Goal: Obtain resource: Obtain resource

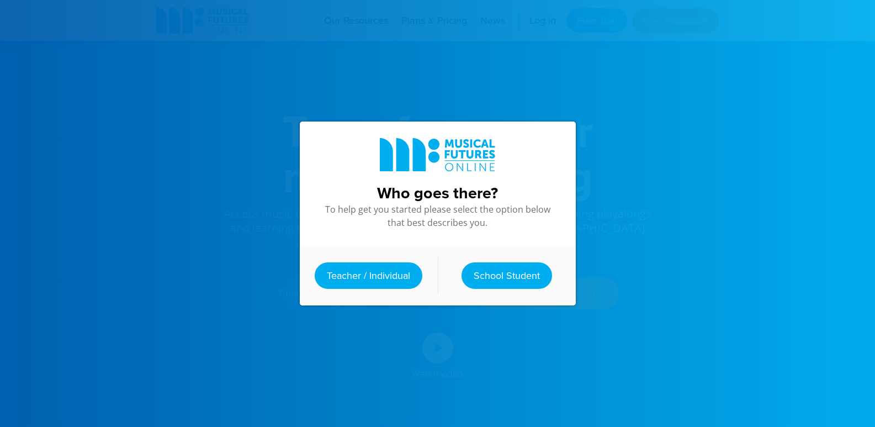
click at [398, 274] on link "Teacher / Individual" at bounding box center [369, 275] width 108 height 27
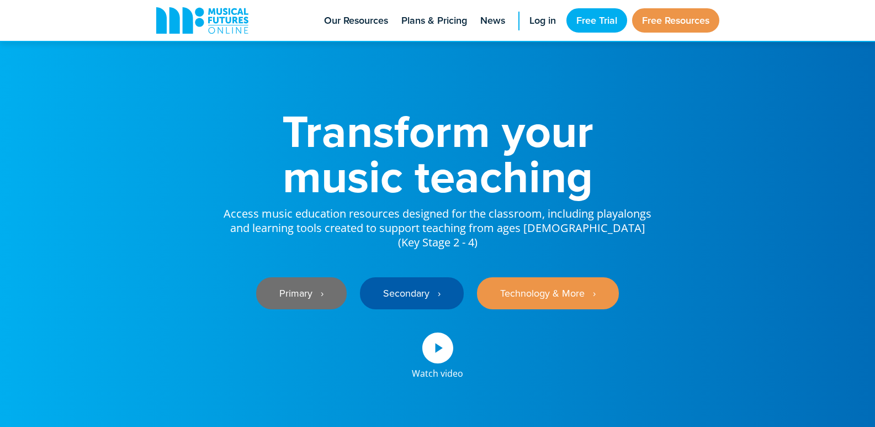
click at [293, 278] on link "Primary ‎‏‏‎ ‎ ›" at bounding box center [301, 293] width 91 height 32
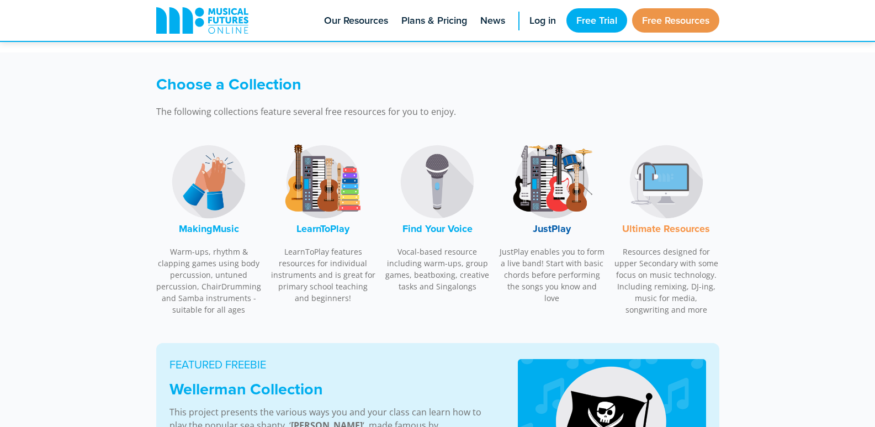
scroll to position [331, 0]
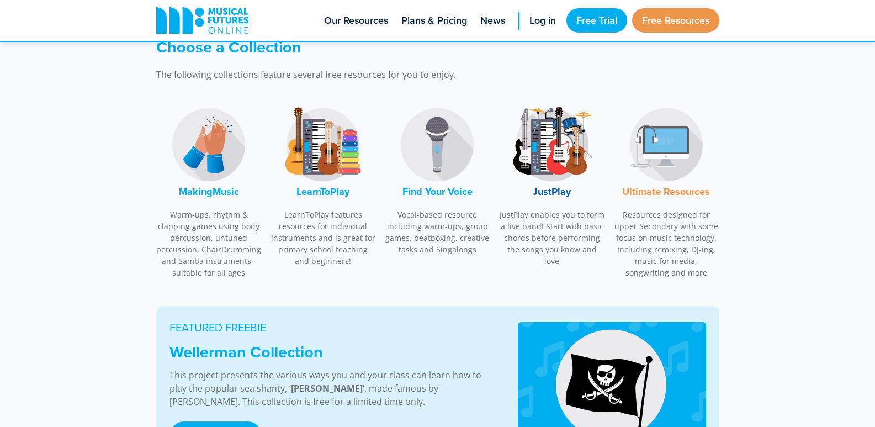
click at [194, 186] on font "MakingMusic" at bounding box center [209, 191] width 60 height 14
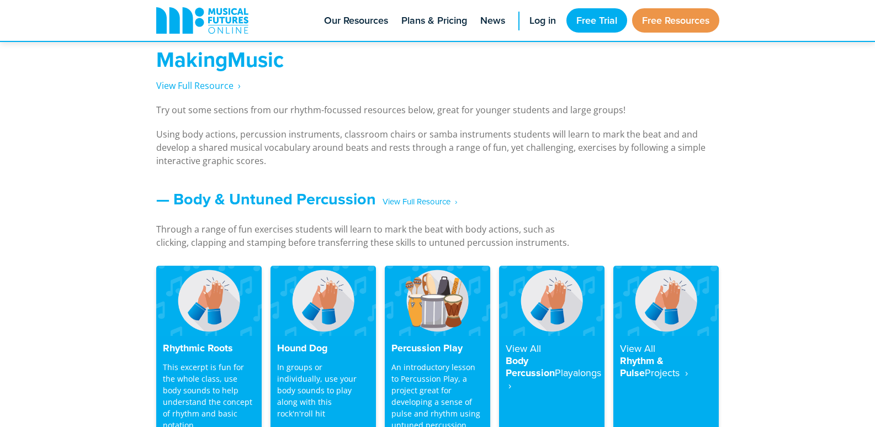
scroll to position [817, 0]
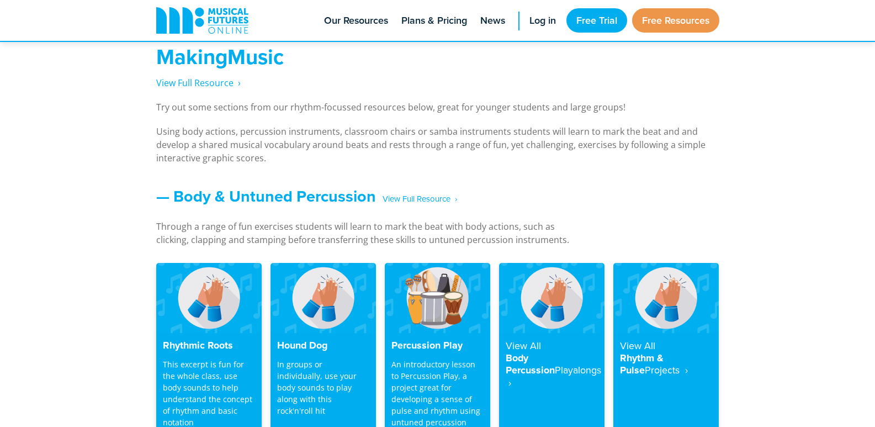
click at [194, 315] on img at bounding box center [208, 298] width 105 height 70
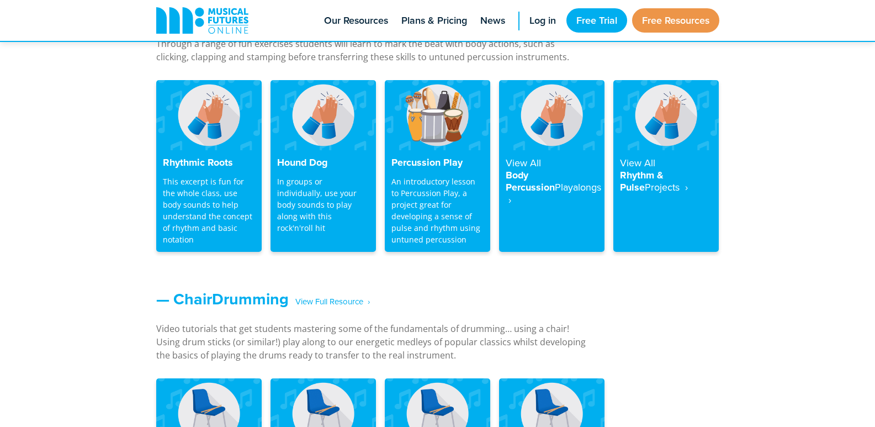
scroll to position [910, 0]
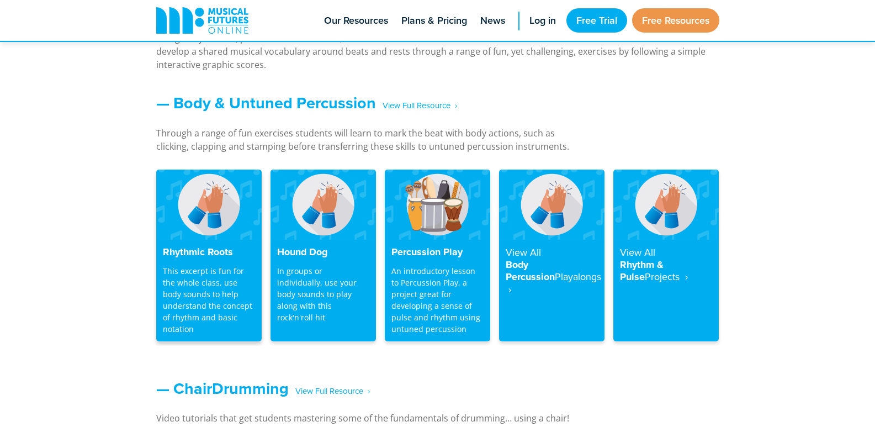
click at [205, 236] on img at bounding box center [208, 204] width 105 height 70
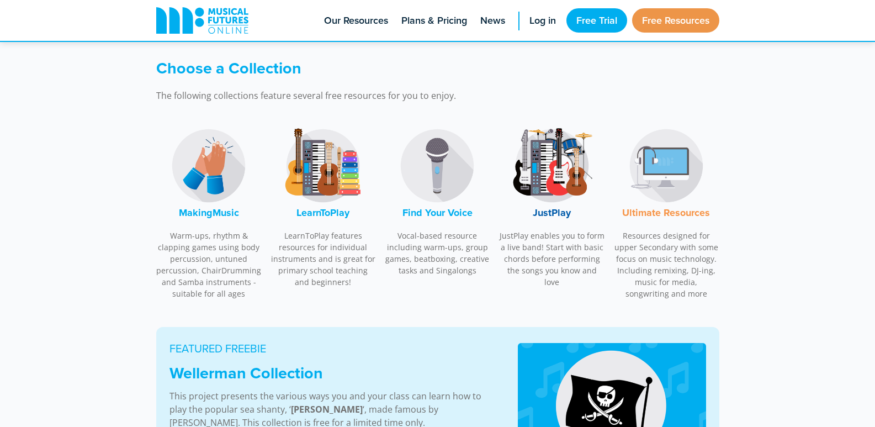
scroll to position [505, 0]
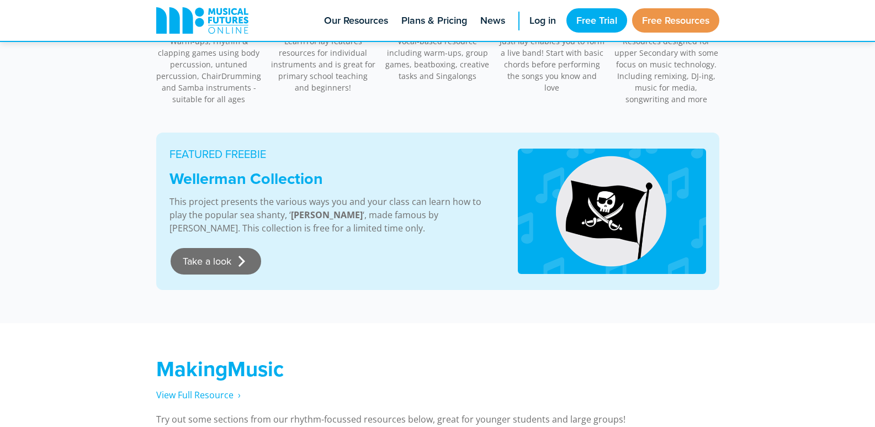
click at [206, 259] on link "Take a look" at bounding box center [216, 261] width 91 height 27
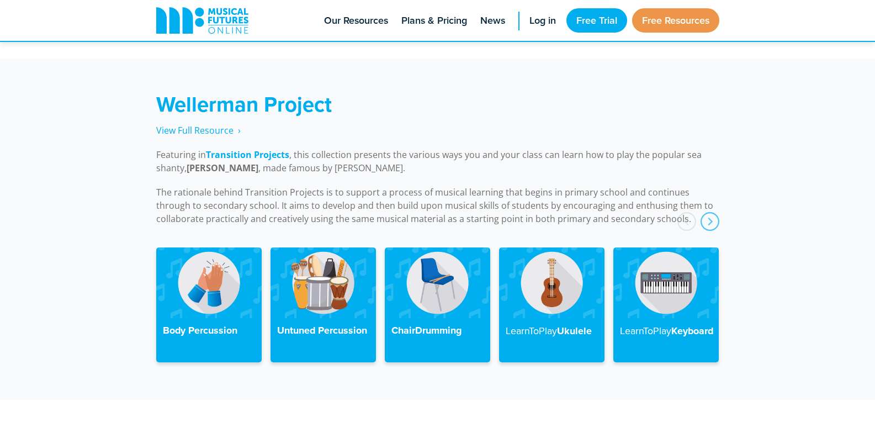
scroll to position [2494, 0]
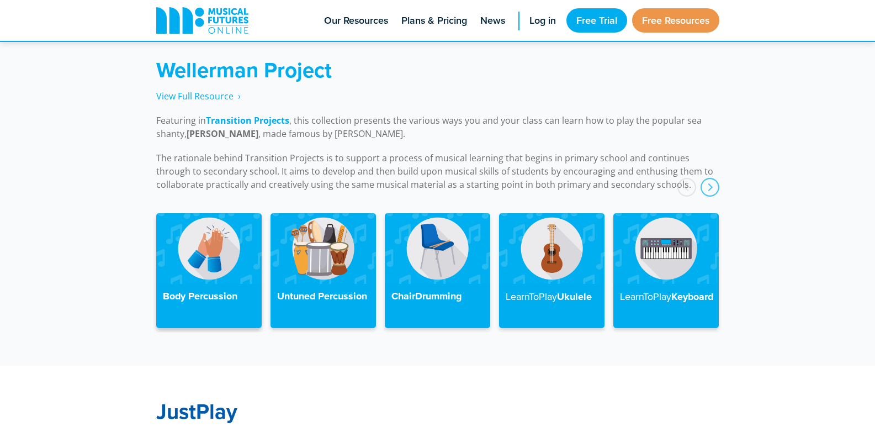
click at [230, 238] on img at bounding box center [208, 248] width 105 height 70
